Goal: Information Seeking & Learning: Find specific fact

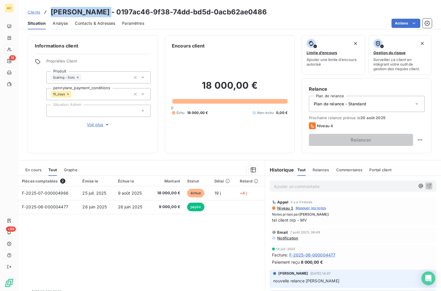
click at [37, 13] on span "Clients" at bounding box center [34, 12] width 13 height 5
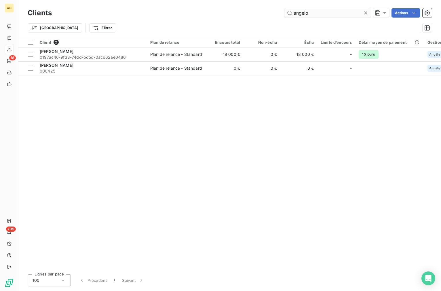
drag, startPoint x: 317, startPoint y: 13, endPoint x: 289, endPoint y: 12, distance: 28.0
click at [288, 12] on input "angelo" at bounding box center [328, 12] width 86 height 9
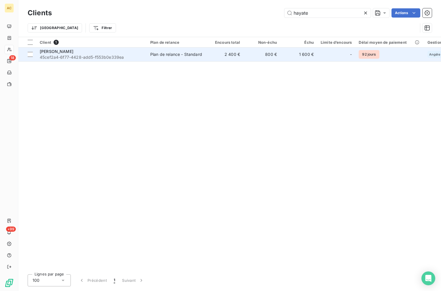
type input "hayate"
click at [154, 57] on div "Plan de relance - Standard" at bounding box center [176, 55] width 52 height 6
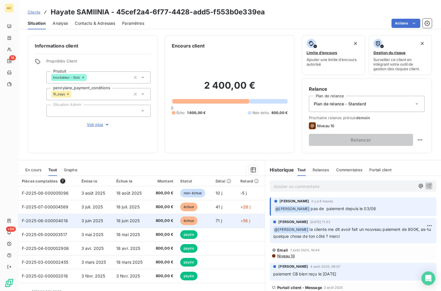
click at [138, 224] on td "18 juin 2025" at bounding box center [131, 221] width 37 height 14
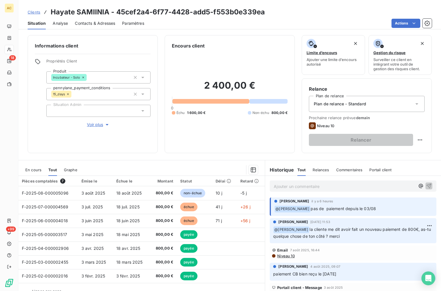
click at [33, 14] on span "Clients" at bounding box center [34, 12] width 13 height 5
click at [286, 190] on div "Ajouter un commentaire ﻿" at bounding box center [353, 186] width 167 height 11
click at [285, 188] on p "Ajouter un commentaire ﻿" at bounding box center [344, 186] width 141 height 7
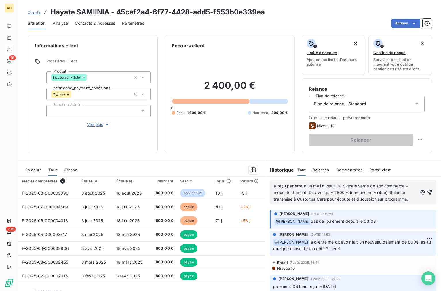
click at [339, 186] on span "a reçu par erreur un mail niveau 10. Signale vente de son commerce + mécontente…" at bounding box center [342, 193] width 136 height 18
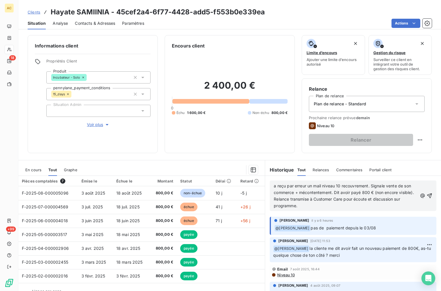
click at [369, 193] on span "a reçu par erreur un mail niveau 10 recouvrement. Signale vente de son commerce…" at bounding box center [344, 196] width 141 height 25
click at [295, 199] on span "a reçu par erreur un mail niveau 10 recouvrement. Signale vente de son commerce…" at bounding box center [343, 196] width 139 height 25
drag, startPoint x: 378, startPoint y: 199, endPoint x: 312, endPoint y: 198, distance: 65.7
click at [312, 198] on span "a reçu par erreur un mail niveau 10 recouvrement. Signale vente de son commerce…" at bounding box center [343, 196] width 139 height 25
click at [87, 125] on span "Voir plus" at bounding box center [98, 125] width 23 height 6
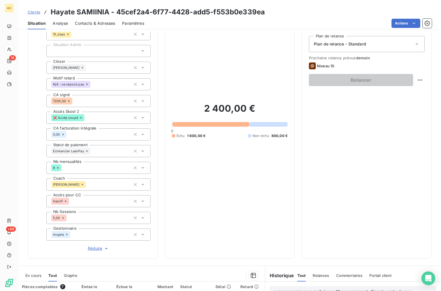
scroll to position [179, 0]
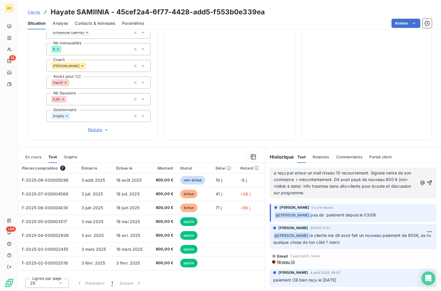
click at [326, 188] on span "a reçu par erreur un mail niveau 10 recouvrement. Signale vente de son commerce…" at bounding box center [343, 183] width 139 height 25
drag, startPoint x: 328, startPoint y: 191, endPoint x: 301, endPoint y: 191, distance: 26.8
click at [301, 191] on p "a reçu par erreur un mail niveau 10 recouvrement. Signale vente de son commerce…" at bounding box center [346, 183] width 144 height 27
click at [427, 185] on icon "button" at bounding box center [430, 183] width 6 height 6
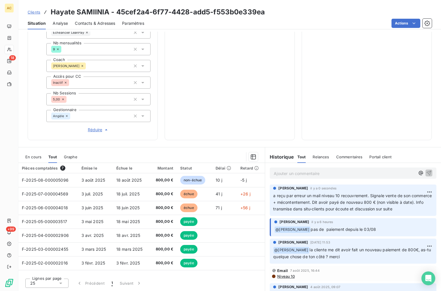
click at [36, 13] on span "Clients" at bounding box center [34, 12] width 13 height 5
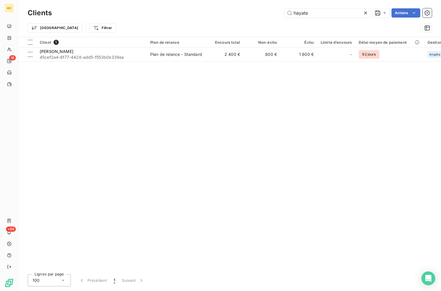
drag, startPoint x: 309, startPoint y: 15, endPoint x: 271, endPoint y: 2, distance: 40.7
click at [271, 2] on div "Clients hayate Actions Trier Filtrer" at bounding box center [229, 18] width 423 height 37
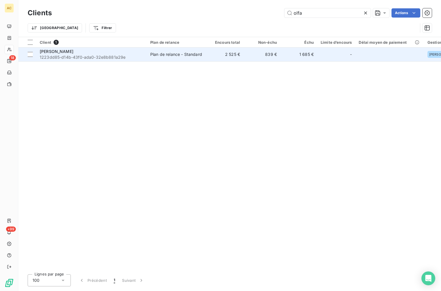
type input "olfa"
click at [105, 58] on span "1223dd85-d14b-43f0-ada0-32e8b881a29e" at bounding box center [92, 57] width 104 height 6
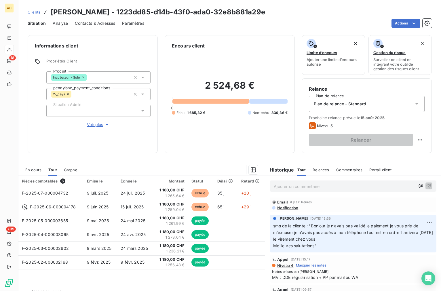
click at [285, 188] on p "Ajouter un commentaire ﻿" at bounding box center [344, 186] width 141 height 7
click at [426, 186] on icon "button" at bounding box center [429, 186] width 6 height 6
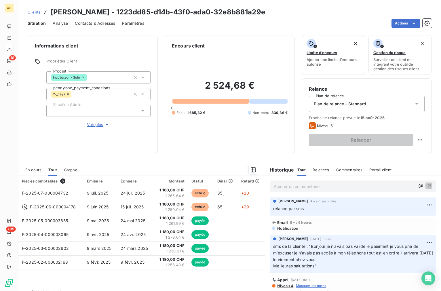
click at [31, 11] on span "Clients" at bounding box center [34, 12] width 13 height 5
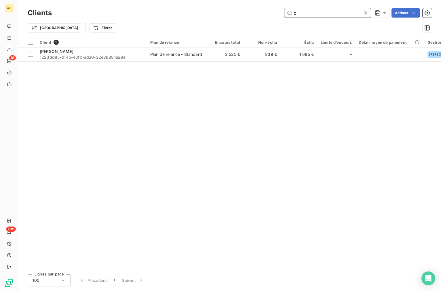
type input "o"
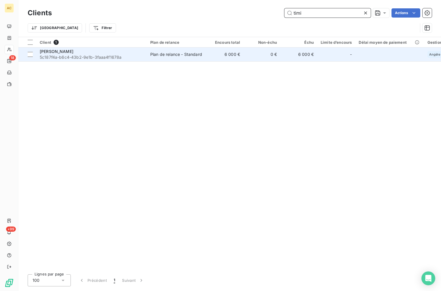
type input "timi"
click at [90, 58] on span "5c187f4a-b6c4-43b2-9e1b-3faaa4f1678a" at bounding box center [92, 57] width 104 height 6
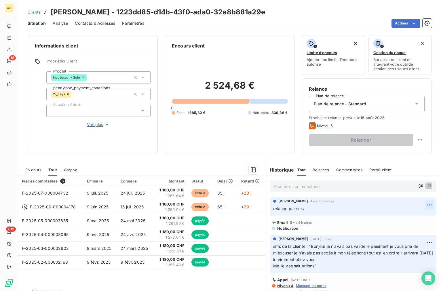
click at [419, 205] on html "AC 18 +99 Clients [PERSON_NAME] - 1223dd85-d14b-43f0-ada0-32e8b881a29e Situatio…" at bounding box center [220, 145] width 441 height 291
click at [407, 217] on div "Editer" at bounding box center [407, 217] width 32 height 9
drag, startPoint x: 299, startPoint y: 210, endPoint x: 294, endPoint y: 208, distance: 5.6
click at [294, 208] on p "relance par sms" at bounding box center [349, 209] width 152 height 7
click at [427, 208] on icon "button" at bounding box center [430, 209] width 6 height 6
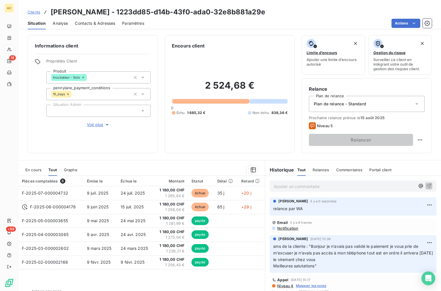
click at [335, 188] on p "Ajouter un commentaire ﻿" at bounding box center [344, 186] width 141 height 7
click at [33, 15] on div "Clients [PERSON_NAME] - 1223dd85-d14b-43f0-ada0-32e8b881a29e" at bounding box center [147, 12] width 238 height 10
click at [39, 13] on span "Clients" at bounding box center [34, 12] width 13 height 5
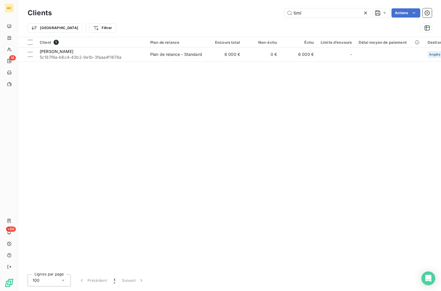
drag, startPoint x: 300, startPoint y: 13, endPoint x: 277, endPoint y: 13, distance: 23.3
click at [276, 13] on div "timi Actions" at bounding box center [245, 12] width 373 height 9
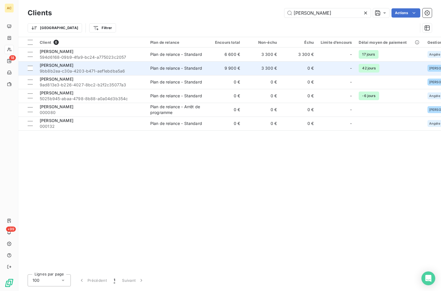
type input "[PERSON_NAME]"
click at [78, 67] on div "[PERSON_NAME]" at bounding box center [92, 66] width 104 height 6
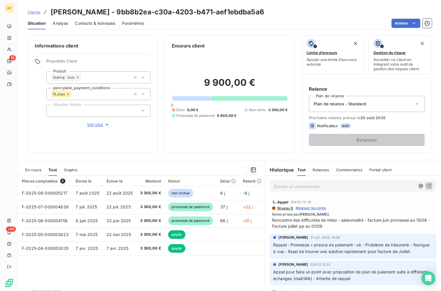
click at [96, 127] on span "Voir plus" at bounding box center [98, 125] width 23 height 6
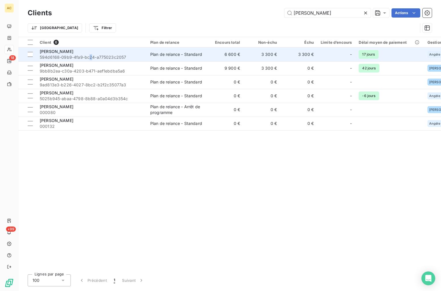
click at [90, 56] on span "594d6168-09b9-4fa9-bc24-a775023c2057" at bounding box center [92, 57] width 104 height 6
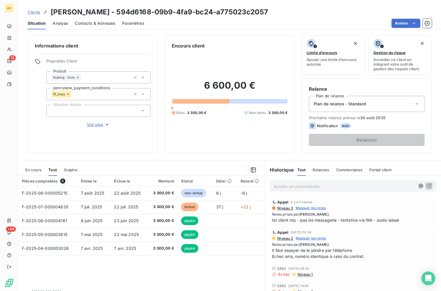
click at [108, 25] on span "Contacts & Adresses" at bounding box center [95, 23] width 40 height 6
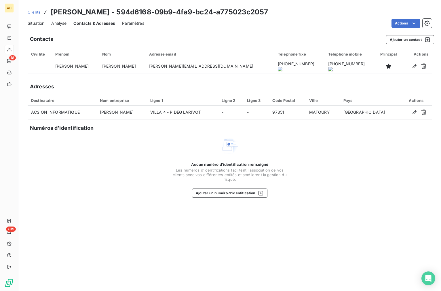
click at [38, 22] on span "Situation" at bounding box center [36, 23] width 17 height 6
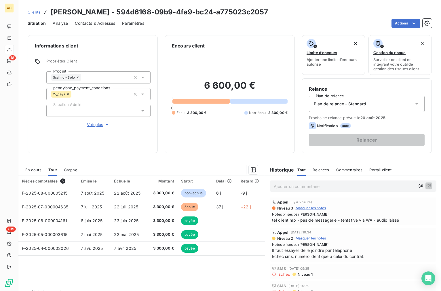
click at [31, 13] on span "Clients" at bounding box center [34, 12] width 13 height 5
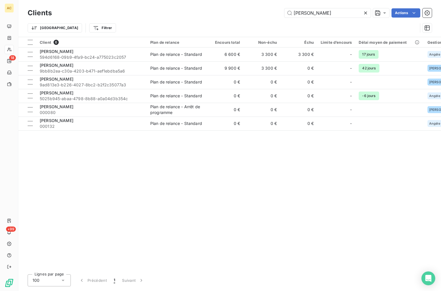
drag, startPoint x: 297, startPoint y: 13, endPoint x: 260, endPoint y: 6, distance: 37.0
click at [260, 6] on div "Clients [PERSON_NAME] Actions Trier Filtrer" at bounding box center [229, 18] width 423 height 37
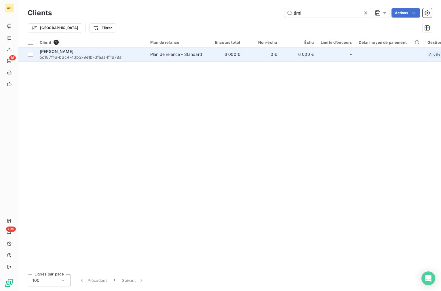
type input "timi"
click at [67, 58] on span "5c187f4a-b6c4-43b2-9e1b-3faaa4f1678a" at bounding box center [92, 57] width 104 height 6
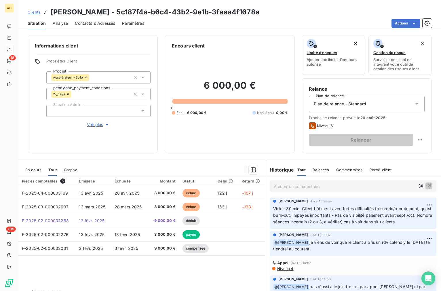
click at [84, 23] on span "Contacts & Adresses" at bounding box center [95, 23] width 40 height 6
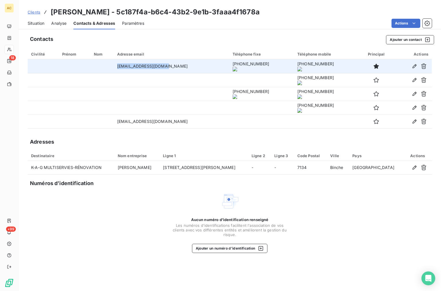
drag, startPoint x: 168, startPoint y: 68, endPoint x: 113, endPoint y: 68, distance: 55.6
click at [113, 68] on tr "[EMAIL_ADDRESS][DOMAIN_NAME] [PHONE_NUMBER] [PHONE_NUMBER]" at bounding box center [230, 66] width 405 height 14
copy tr "[EMAIL_ADDRESS][DOMAIN_NAME]"
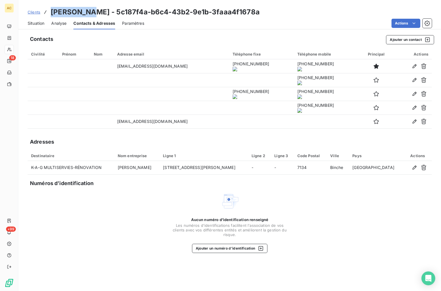
drag, startPoint x: 88, startPoint y: 12, endPoint x: 48, endPoint y: 13, distance: 40.9
click at [48, 13] on div "Clients [PERSON_NAME] - 5c187f4a-b6c4-43b2-9e1b-3faaa4f1678a" at bounding box center [144, 12] width 232 height 10
copy h3 "[PERSON_NAME]"
click at [36, 13] on span "Clients" at bounding box center [34, 12] width 13 height 5
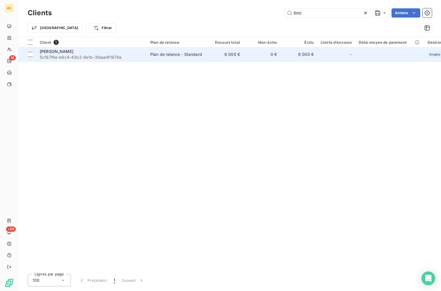
click at [50, 51] on span "[PERSON_NAME]" at bounding box center [57, 51] width 34 height 5
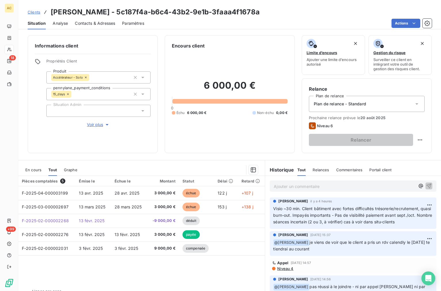
click at [299, 189] on p "Ajouter un commentaire ﻿" at bounding box center [344, 186] width 141 height 7
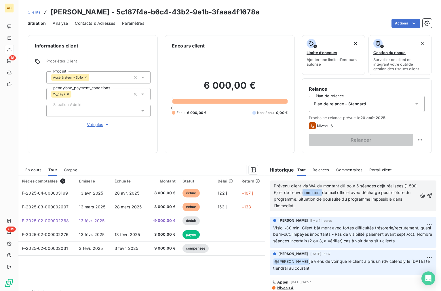
drag, startPoint x: 329, startPoint y: 193, endPoint x: 310, endPoint y: 190, distance: 19.2
click at [310, 190] on span "Prévenu client via WA du montant dû pour 5 séances déjà réalisées (1 500 €) et …" at bounding box center [346, 196] width 144 height 25
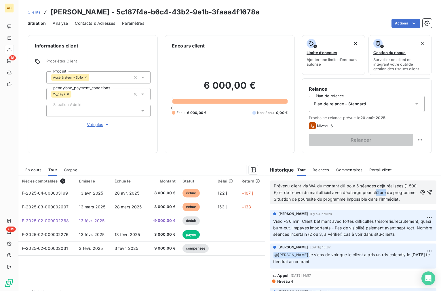
drag, startPoint x: 393, startPoint y: 193, endPoint x: 384, endPoint y: 194, distance: 8.9
click at [384, 194] on span "Prévenu client via WA du montant dû pour 5 séances déjà réalisées (1 500 €) et …" at bounding box center [346, 193] width 144 height 18
click at [381, 193] on span "Prévenu client via WA du montant dû pour 5 séances déjà réalisées (1 500 €) et …" at bounding box center [346, 193] width 144 height 18
drag, startPoint x: 380, startPoint y: 193, endPoint x: 394, endPoint y: 193, distance: 13.3
click at [394, 193] on span "Prévenu client via WA du montant dû pour 5 séances déjà réalisées (1 500 €) et …" at bounding box center [346, 193] width 144 height 18
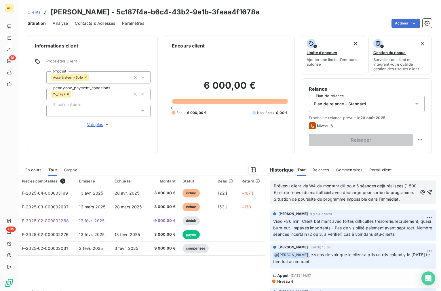
click at [304, 203] on p "Prévenu client via WA du montant dû pour 5 séances déjà réalisées (1 500 €) et …" at bounding box center [346, 193] width 144 height 20
drag, startPoint x: 323, startPoint y: 200, endPoint x: 297, endPoint y: 198, distance: 25.7
click at [297, 198] on span "Prévenu client via WA du montant dû pour 5 séances déjà réalisées (1 500 €) et …" at bounding box center [346, 193] width 144 height 18
click at [402, 201] on p "Prévenu client via WA du montant dû pour 5 séances déjà réalisées (1 500 €) et …" at bounding box center [346, 193] width 144 height 20
click at [427, 192] on icon "button" at bounding box center [430, 193] width 6 height 6
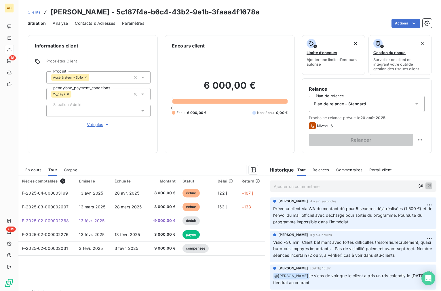
click at [137, 159] on div "Informations client Propriétés Client Produit Accélérateur - Solo pennylane_pay…" at bounding box center [229, 162] width 423 height 260
click at [39, 13] on span "Clients" at bounding box center [34, 12] width 13 height 5
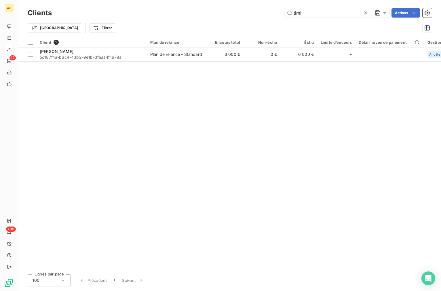
drag, startPoint x: 337, startPoint y: 12, endPoint x: 280, endPoint y: 12, distance: 57.1
click at [280, 12] on div "timi Actions" at bounding box center [245, 12] width 373 height 9
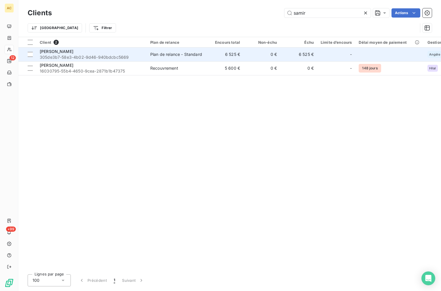
type input "samir"
click at [72, 57] on span "305de3b7-58e3-4b02-9d46-940bdcbc5669" at bounding box center [92, 57] width 104 height 6
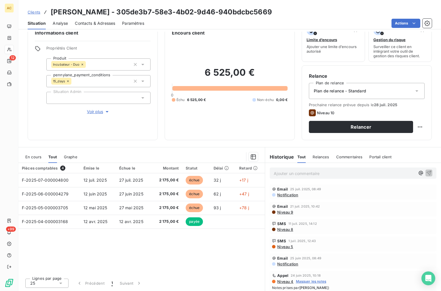
click at [93, 114] on span "Voir plus" at bounding box center [98, 112] width 23 height 6
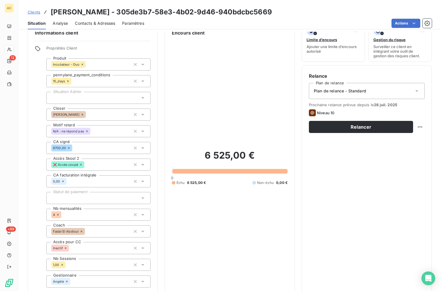
click at [38, 13] on span "Clients" at bounding box center [34, 12] width 13 height 5
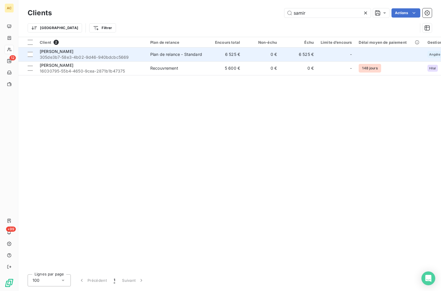
click at [113, 56] on span "305de3b7-58e3-4b02-9d46-940bdcbc5669" at bounding box center [92, 57] width 104 height 6
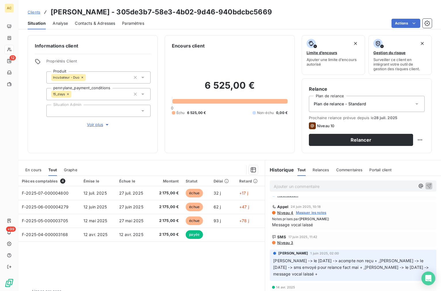
scroll to position [73, 0]
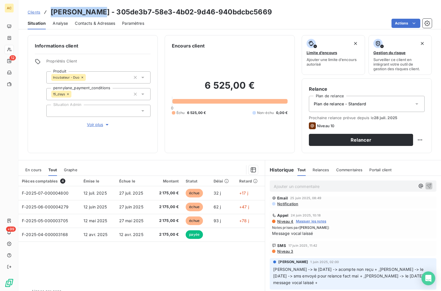
drag, startPoint x: 52, startPoint y: 13, endPoint x: 97, endPoint y: 12, distance: 44.7
click at [97, 12] on h3 "[PERSON_NAME] - 305de3b7-58e3-4b02-9d46-940bdcbc5669" at bounding box center [162, 12] width 222 height 10
copy h3 "[PERSON_NAME]"
drag, startPoint x: 52, startPoint y: 11, endPoint x: 95, endPoint y: 12, distance: 43.5
click at [95, 12] on h3 "[PERSON_NAME] - 305de3b7-58e3-4b02-9d46-940bdcbc5669" at bounding box center [162, 12] width 222 height 10
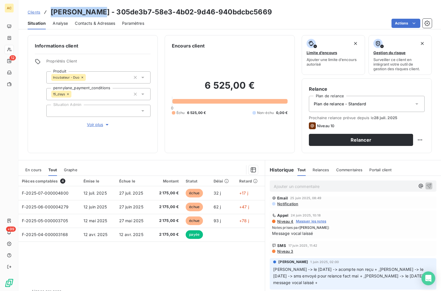
copy h3 "[PERSON_NAME]"
click at [287, 185] on p "Ajouter un commentaire ﻿" at bounding box center [344, 186] width 141 height 7
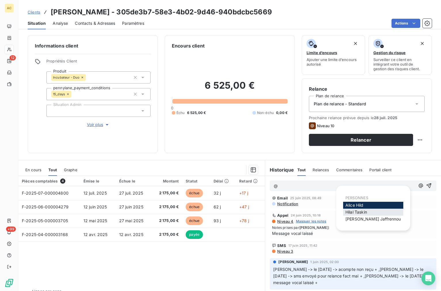
click at [350, 211] on span "[PERSON_NAME]" at bounding box center [357, 212] width 22 height 5
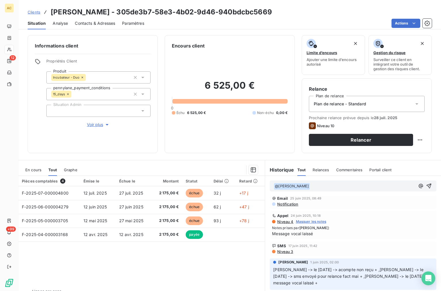
scroll to position [73, 0]
click at [311, 186] on p "﻿ @ [PERSON_NAME] ﻿ ﻿" at bounding box center [344, 186] width 141 height 7
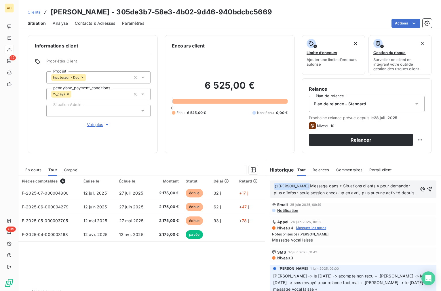
scroll to position [80, 0]
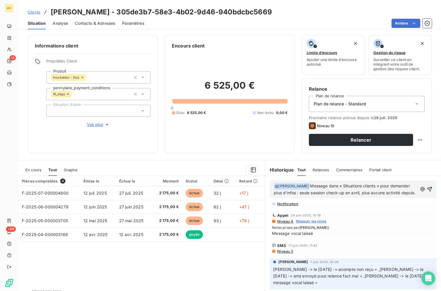
click at [299, 186] on span "Message dans « Situations clients » pour demander plus d’infos : seule session …" at bounding box center [345, 190] width 142 height 12
click at [274, 186] on span "message dans « Situations clients » pour demander plus d’infos : seule session …" at bounding box center [343, 190] width 138 height 12
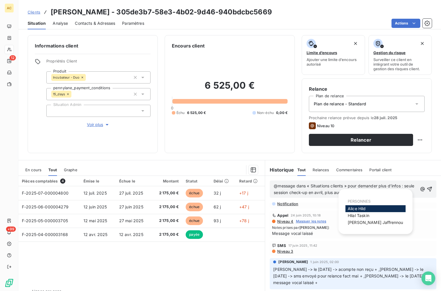
click at [361, 215] on span "[PERSON_NAME]" at bounding box center [359, 215] width 22 height 5
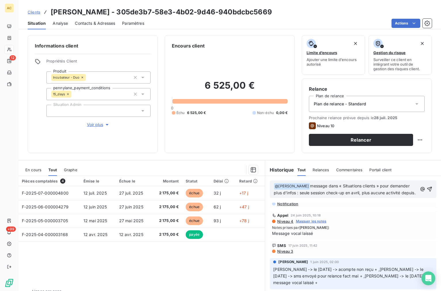
click at [330, 185] on span "message dans « Situations clients » pour demander plus d’infos : seule session …" at bounding box center [345, 190] width 142 height 12
click at [363, 186] on span "message dans situations clients » pour demander plus d’infos : seule session ch…" at bounding box center [345, 190] width 142 height 12
click at [347, 186] on span "message dans situations clients pour demander plus d’infos : seule session chec…" at bounding box center [343, 190] width 139 height 12
click at [428, 189] on icon "button" at bounding box center [430, 189] width 5 height 5
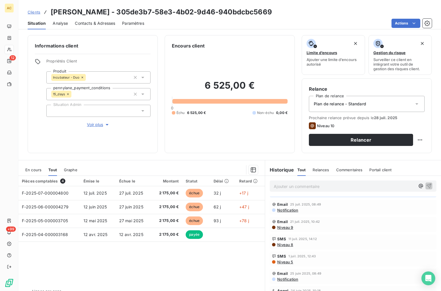
scroll to position [0, 0]
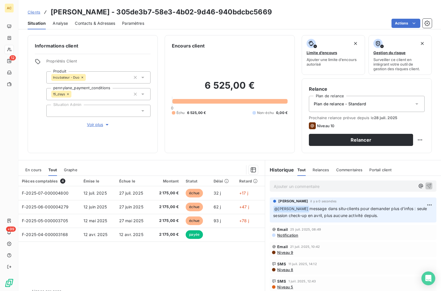
click at [34, 12] on span "Clients" at bounding box center [34, 12] width 13 height 5
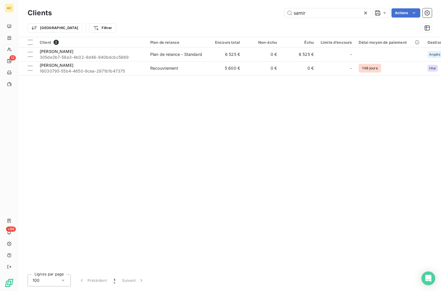
drag, startPoint x: 307, startPoint y: 14, endPoint x: 280, endPoint y: 10, distance: 27.1
click at [280, 10] on div "samir Actions" at bounding box center [245, 12] width 373 height 9
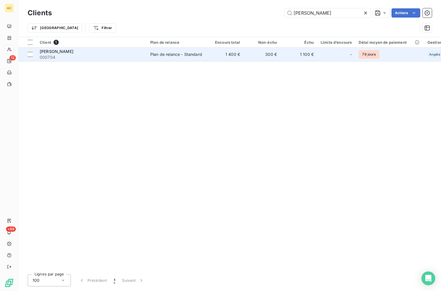
type input "[PERSON_NAME]"
click at [95, 53] on div "[PERSON_NAME]" at bounding box center [92, 52] width 104 height 6
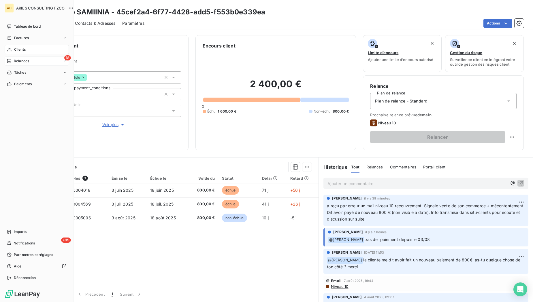
click at [13, 61] on div "Relances" at bounding box center [18, 60] width 22 height 5
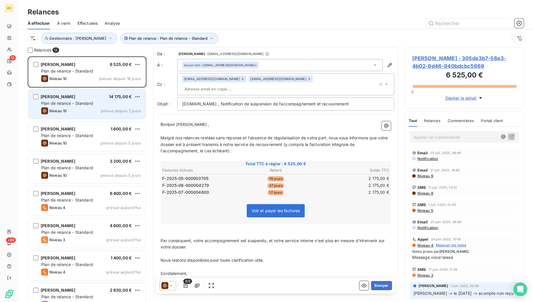
click at [78, 111] on div "Niveau 10 prévue depuis 7 jours" at bounding box center [91, 110] width 100 height 7
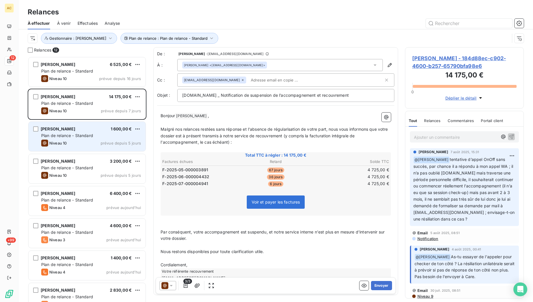
click at [84, 136] on span "Plan de relance - Standard" at bounding box center [67, 135] width 52 height 5
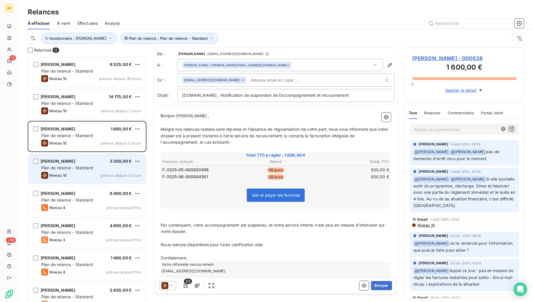
click at [89, 163] on div "[PERSON_NAME] 3 200,00 €" at bounding box center [91, 161] width 100 height 5
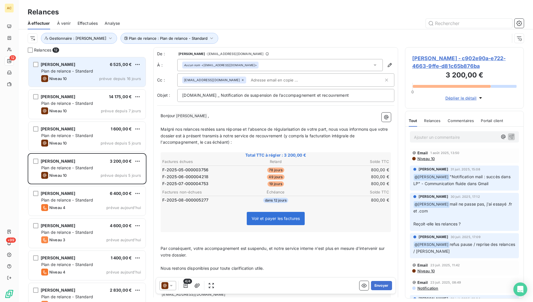
click at [84, 71] on span "Plan de relance - Standard" at bounding box center [67, 71] width 52 height 5
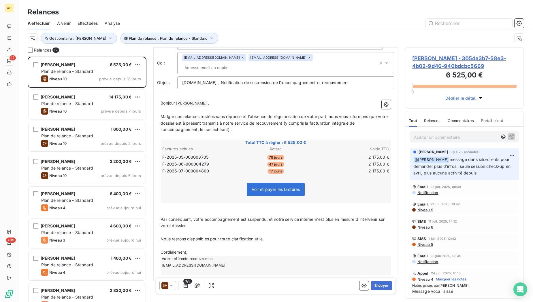
scroll to position [142, 0]
